Goal: Task Accomplishment & Management: Manage account settings

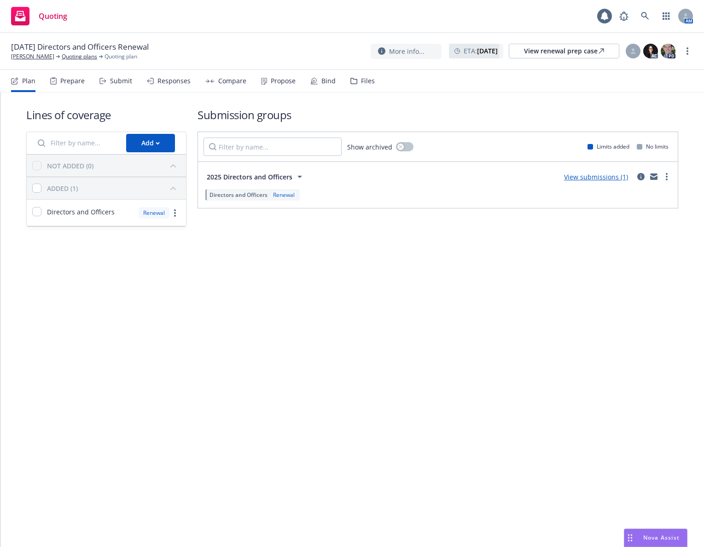
click at [315, 83] on div "Bind" at bounding box center [322, 81] width 25 height 22
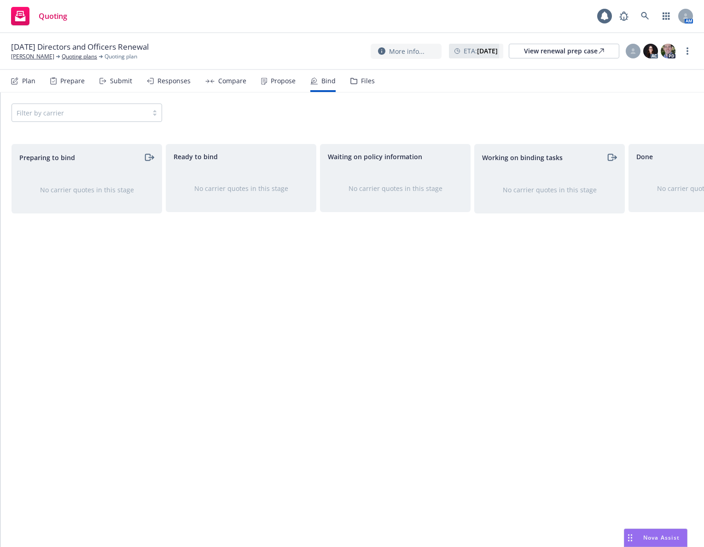
click at [271, 83] on div "Propose" at bounding box center [283, 80] width 25 height 7
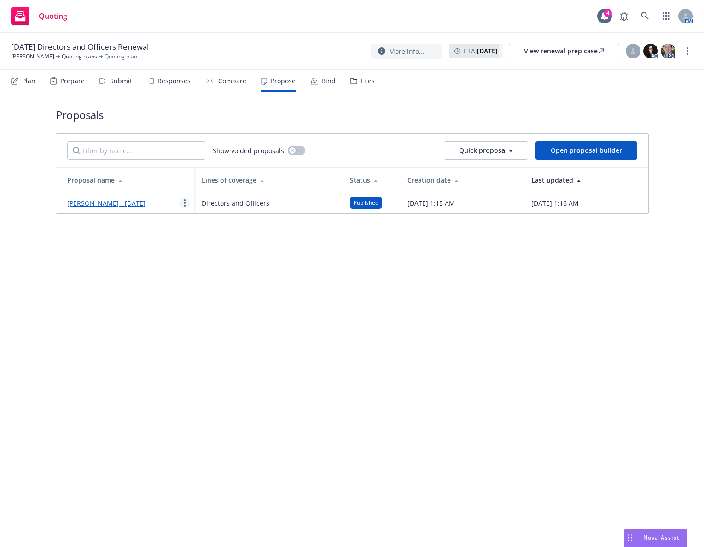
click at [183, 203] on link "more" at bounding box center [184, 202] width 11 height 11
click at [219, 259] on span "Log client response" at bounding box center [221, 262] width 82 height 9
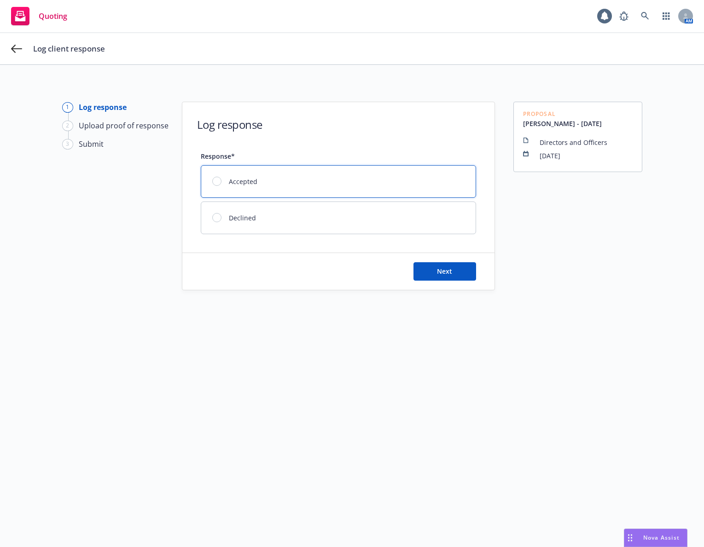
drag, startPoint x: 368, startPoint y: 182, endPoint x: 373, endPoint y: 190, distance: 9.3
click at [367, 182] on div "Accepted" at bounding box center [338, 182] width 274 height 32
click at [447, 267] on button "Next" at bounding box center [444, 271] width 63 height 18
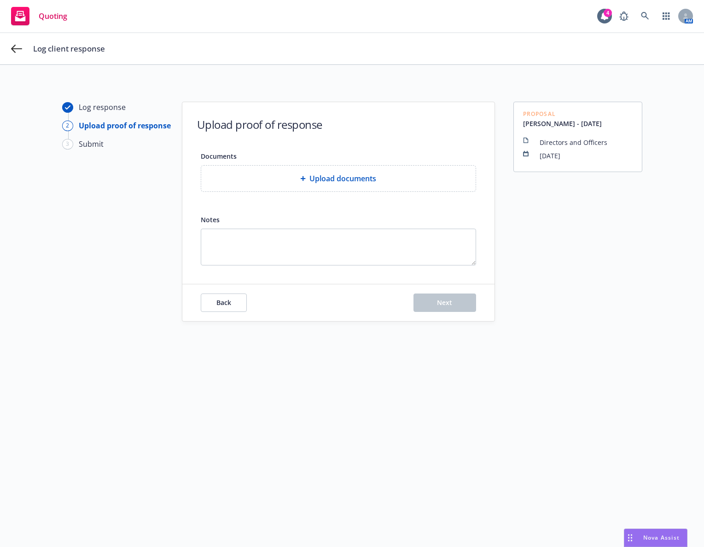
click at [320, 185] on div "Upload documents" at bounding box center [338, 179] width 274 height 26
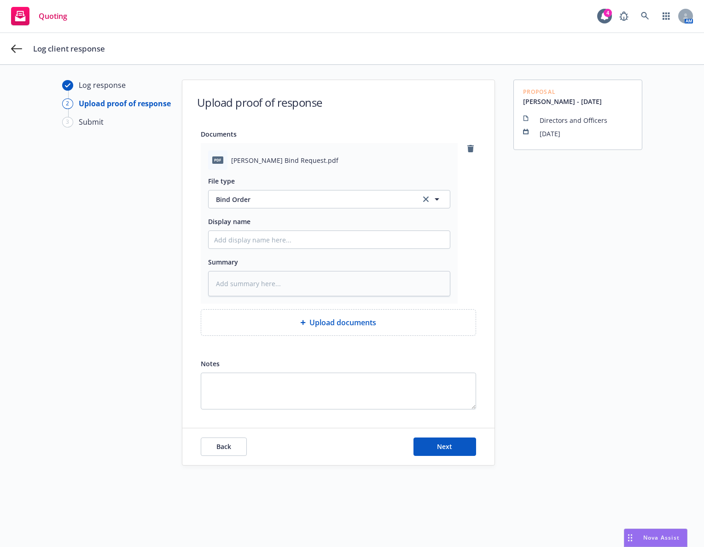
scroll to position [33, 0]
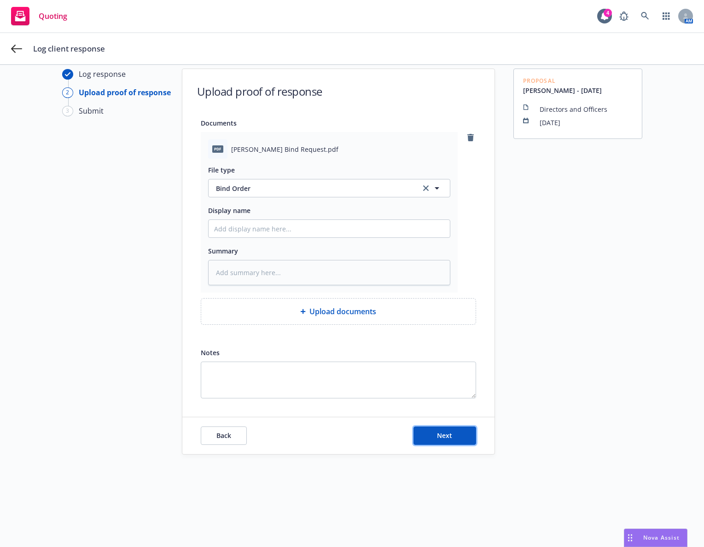
drag, startPoint x: 449, startPoint y: 434, endPoint x: 446, endPoint y: 425, distance: 8.6
click at [449, 434] on button "Next" at bounding box center [444, 436] width 63 height 18
type textarea "x"
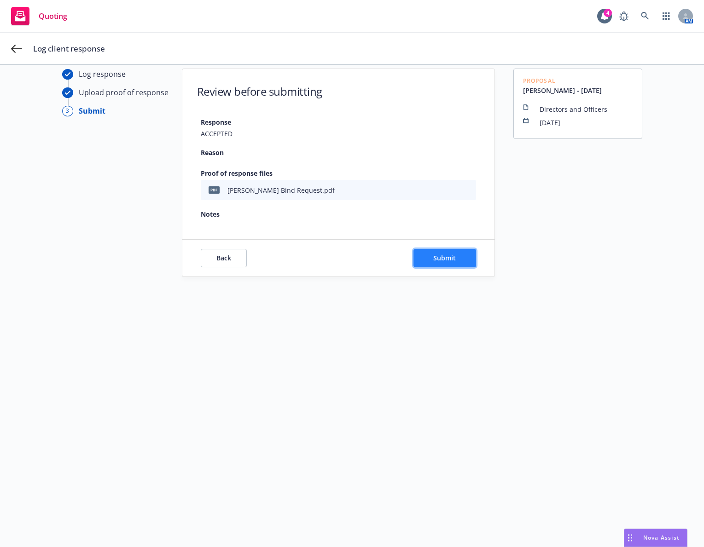
click at [452, 260] on span "Submit" at bounding box center [444, 258] width 23 height 9
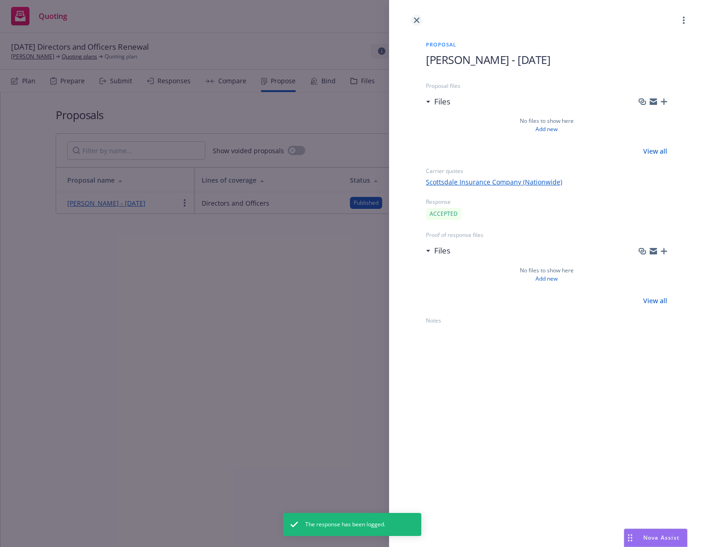
click at [417, 18] on icon "close" at bounding box center [417, 20] width 6 height 6
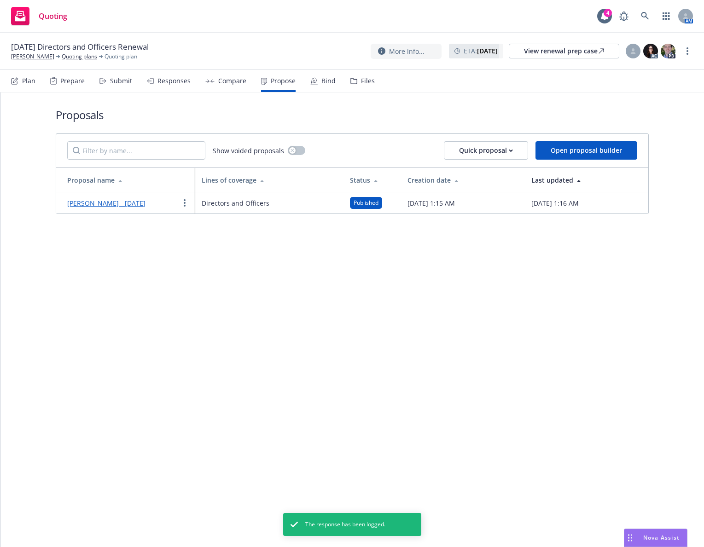
click at [338, 313] on div "Proposals Show voided proposals Quick proposal Open proposal builder Proposal n…" at bounding box center [351, 320] width 703 height 455
click at [316, 75] on div "Bind" at bounding box center [322, 81] width 25 height 22
